Goal: Find contact information: Find contact information

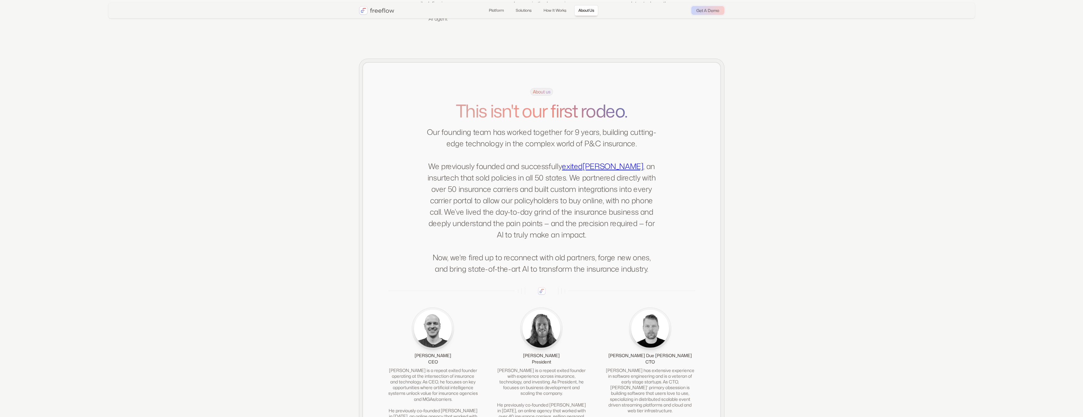
scroll to position [1297, 0]
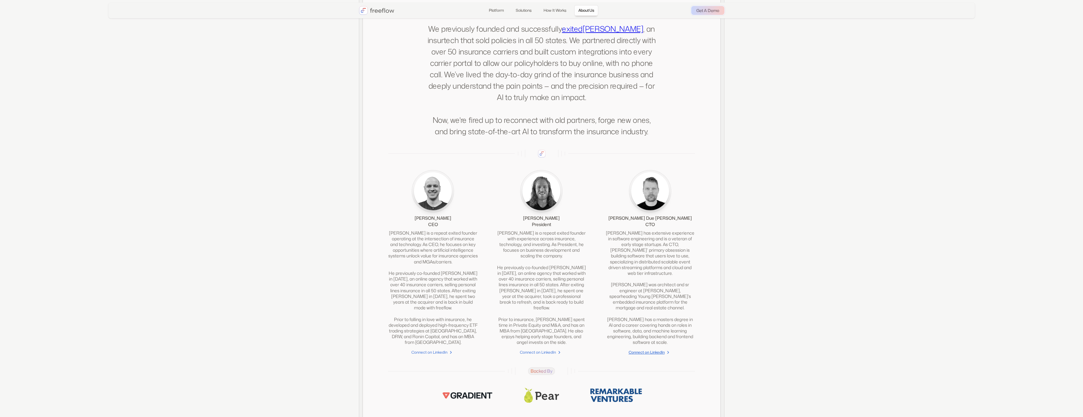
click at [636, 355] on div "Connect on LinkedIn" at bounding box center [647, 352] width 36 height 6
click at [437, 355] on div "Connect on LinkedIn" at bounding box center [430, 352] width 36 height 6
click at [542, 355] on div "Connect on LinkedIn" at bounding box center [538, 352] width 36 height 6
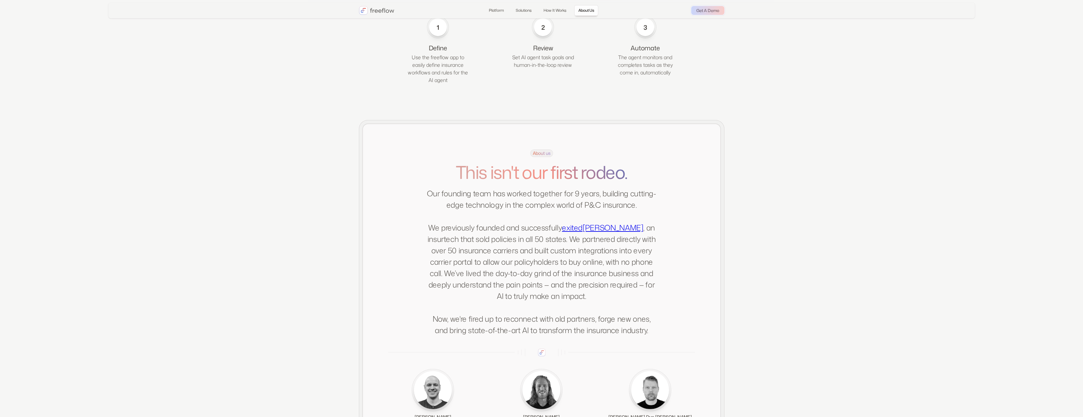
scroll to position [1015, 0]
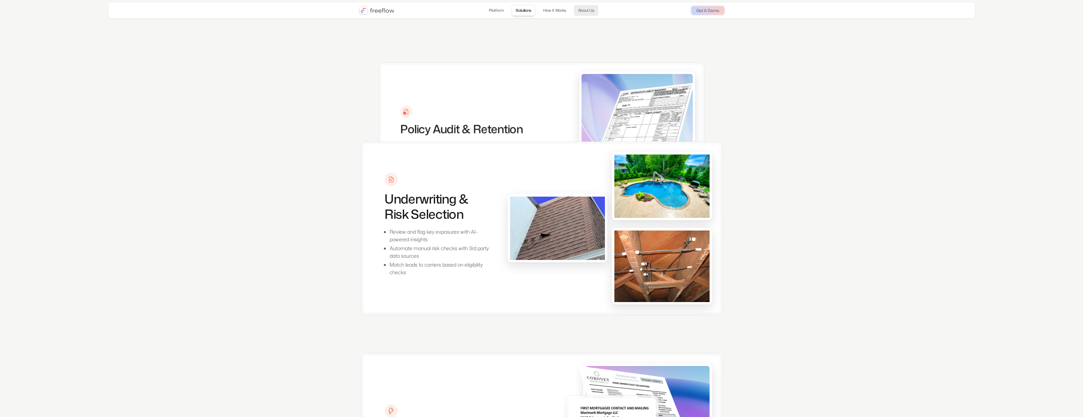
click at [588, 11] on link "About Us" at bounding box center [586, 10] width 24 height 11
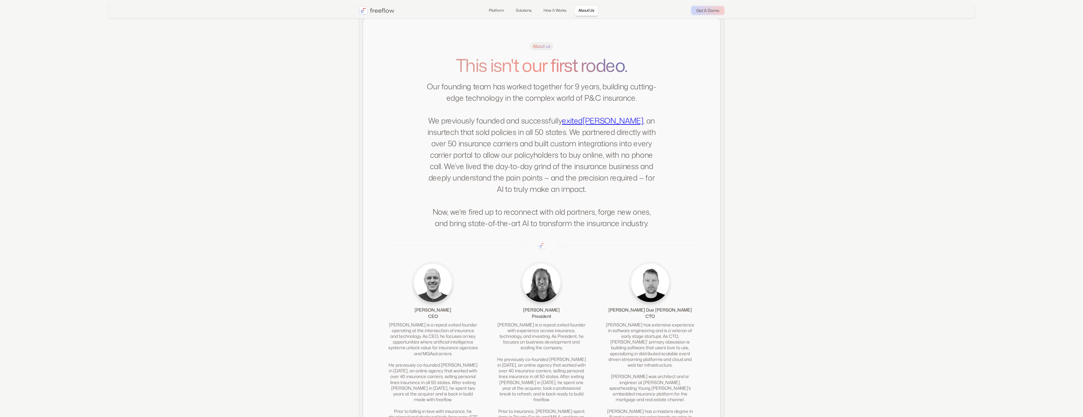
scroll to position [1237, 0]
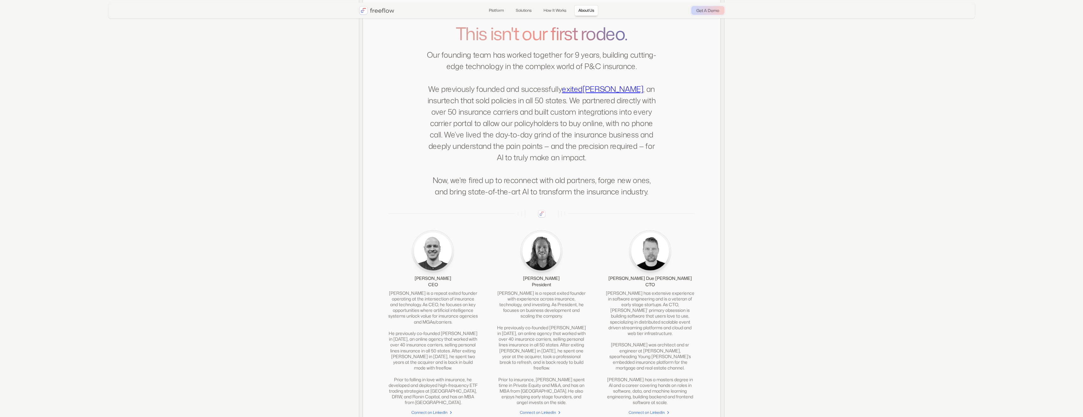
click at [621, 94] on link "[PERSON_NAME]" at bounding box center [613, 89] width 61 height 11
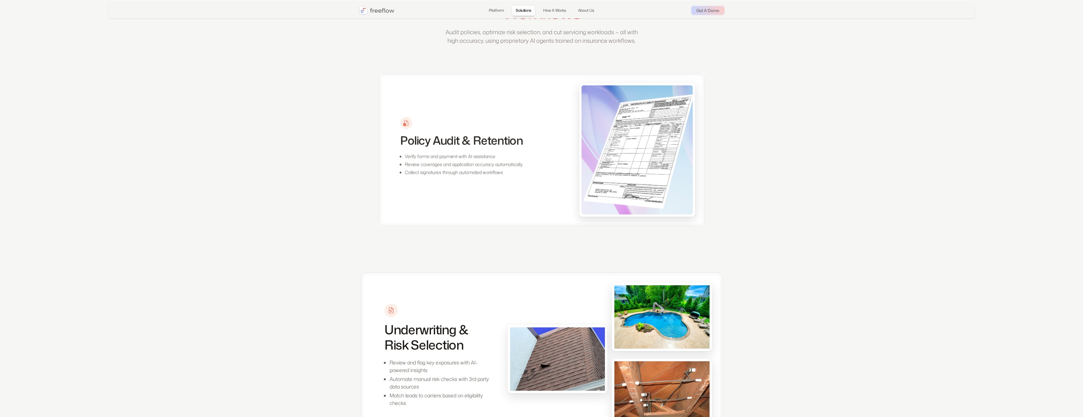
scroll to position [0, 0]
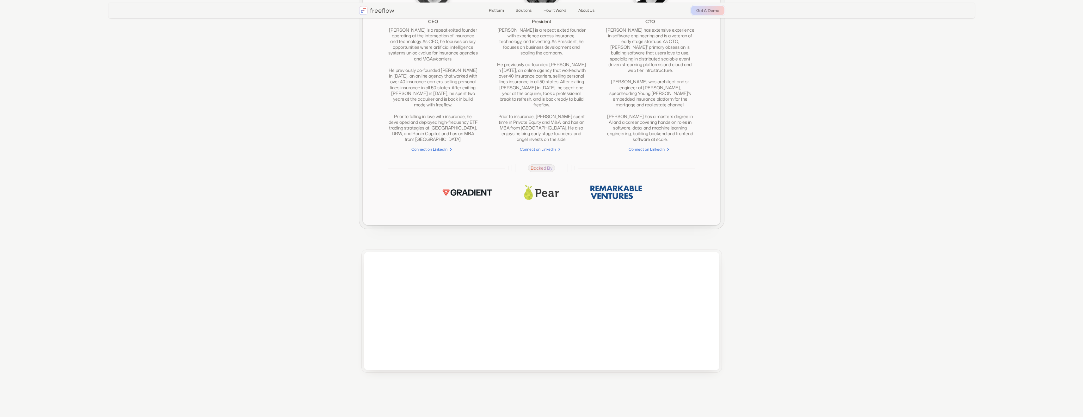
scroll to position [1553, 0]
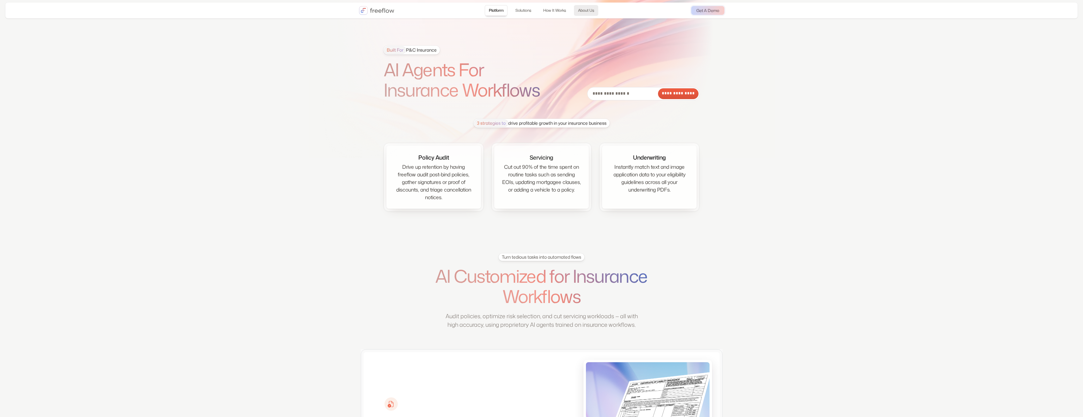
click at [589, 13] on link "About Us" at bounding box center [586, 10] width 24 height 11
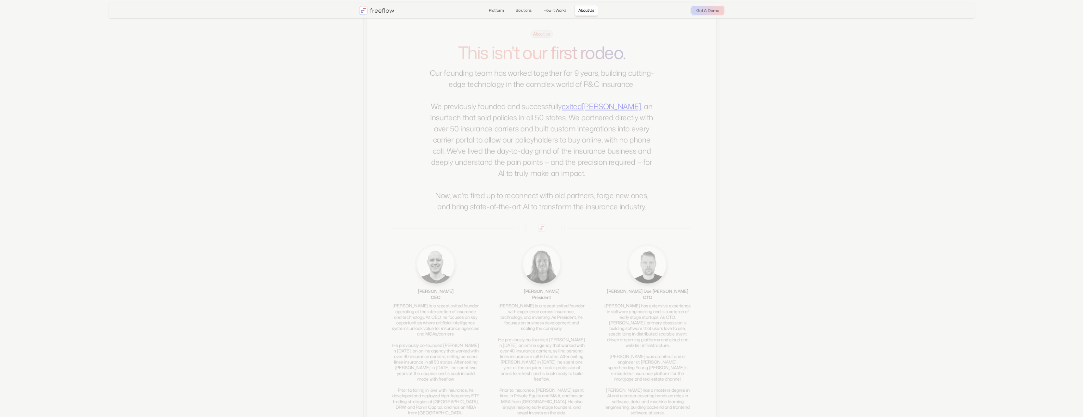
scroll to position [1239, 0]
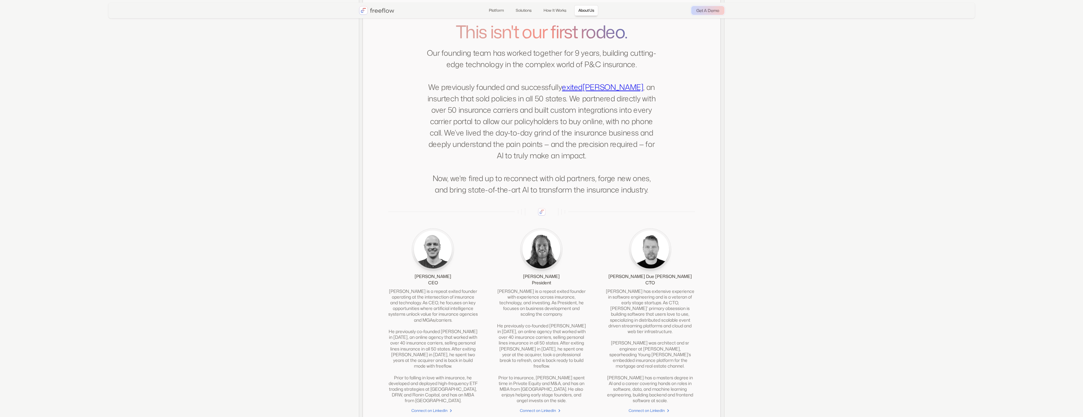
drag, startPoint x: 464, startPoint y: 284, endPoint x: 411, endPoint y: 283, distance: 52.5
click at [411, 283] on div "Jason Christiansen CEO" at bounding box center [433, 257] width 90 height 58
copy div "[PERSON_NAME]"
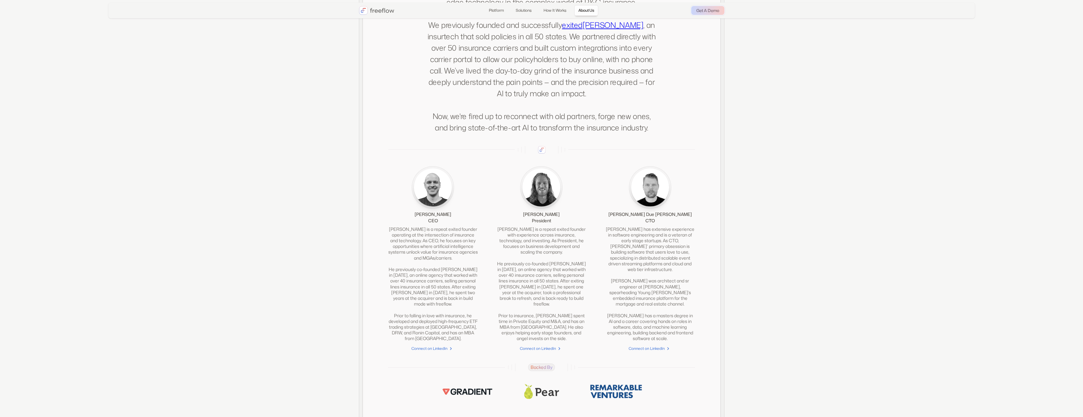
scroll to position [1302, 0]
click at [465, 328] on div "Jason is a repeat exited founder operating at the intersection of insurance and…" at bounding box center [433, 282] width 90 height 115
click at [439, 350] on div "Connect on LinkedIn" at bounding box center [430, 347] width 36 height 6
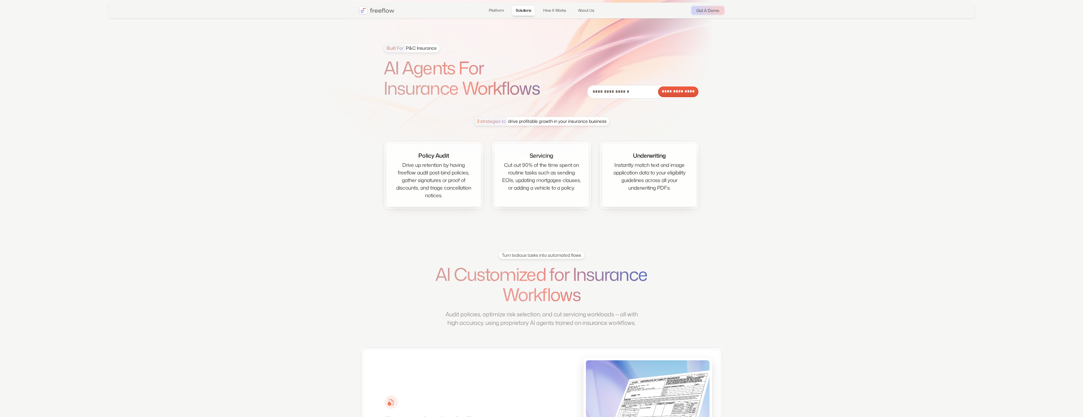
scroll to position [0, 0]
